Goal: Transaction & Acquisition: Purchase product/service

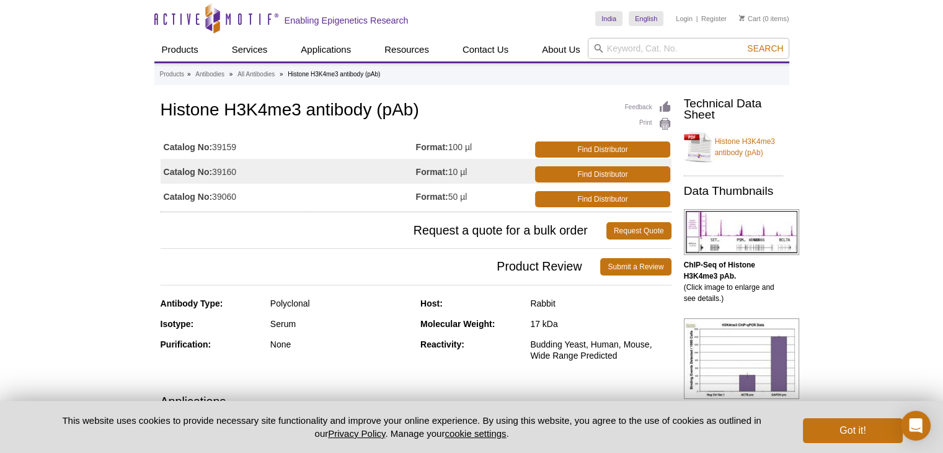
scroll to position [1, 0]
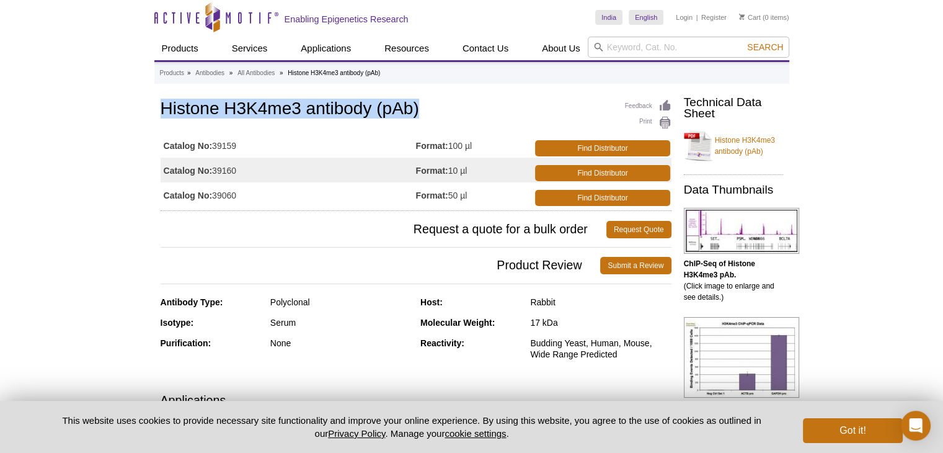
drag, startPoint x: 162, startPoint y: 108, endPoint x: 422, endPoint y: 100, distance: 259.3
click at [422, 100] on h1 "Histone H3K4me3 antibody (pAb)" at bounding box center [416, 109] width 511 height 21
copy h1 "Histone H3K4me3 antibody (pAb)"
drag, startPoint x: 164, startPoint y: 170, endPoint x: 241, endPoint y: 161, distance: 77.4
click at [241, 161] on td "Catalog No: 39160" at bounding box center [288, 169] width 255 height 25
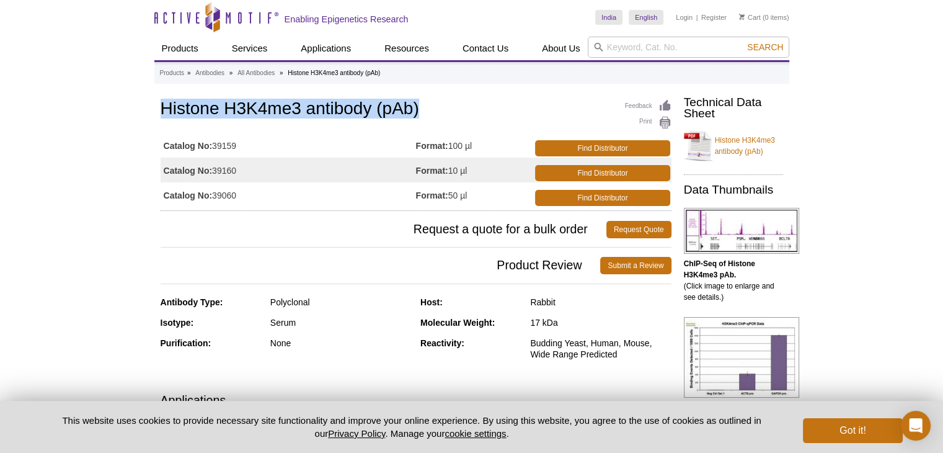
copy td "Catalog No: 39160"
click at [605, 170] on link "Find Distributor" at bounding box center [602, 173] width 135 height 16
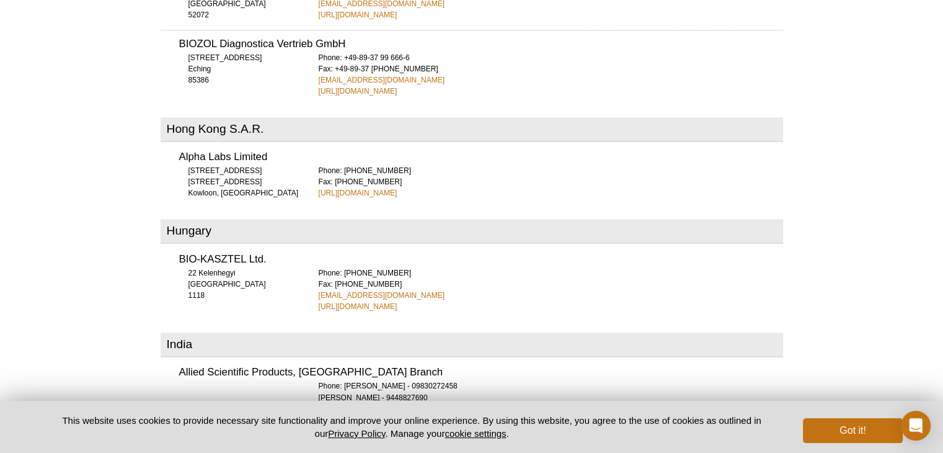
scroll to position [1795, 0]
